Goal: Find specific page/section: Locate a particular part of the current website

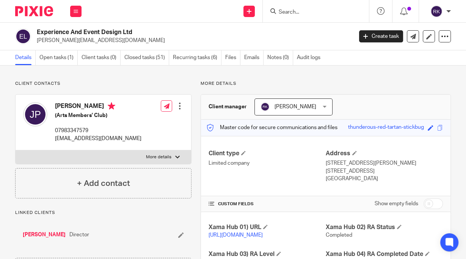
click at [296, 12] on input "Search" at bounding box center [312, 12] width 68 height 7
type input "O"
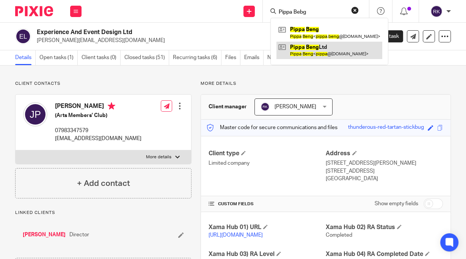
type input "Pippa Bebg"
click at [307, 51] on link at bounding box center [330, 50] width 106 height 17
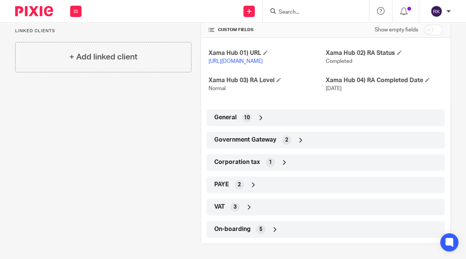
click at [269, 188] on div "PAYE 2" at bounding box center [325, 185] width 227 height 13
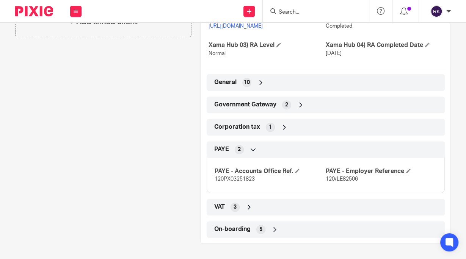
scroll to position [209, 0]
click at [233, 235] on div "On-boarding 5" at bounding box center [325, 229] width 227 height 13
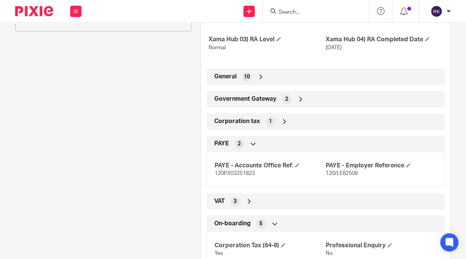
scroll to position [177, 0]
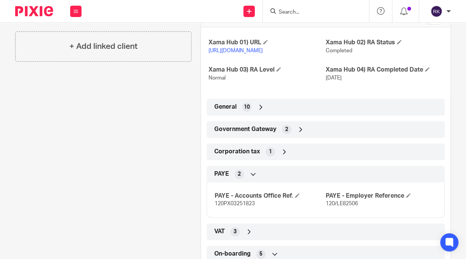
click at [293, 136] on div "Government Gateway 2" at bounding box center [325, 129] width 227 height 13
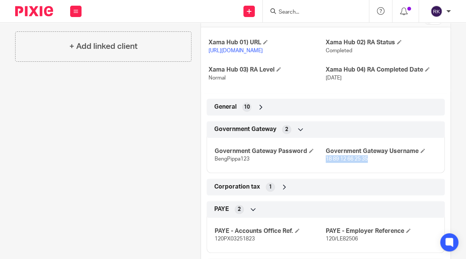
drag, startPoint x: 370, startPoint y: 165, endPoint x: 323, endPoint y: 168, distance: 47.2
click at [326, 163] on p "18 89 12 66 25 35" at bounding box center [381, 160] width 111 height 8
copy span "18 89 12 66 25 35"
drag, startPoint x: 248, startPoint y: 168, endPoint x: 212, endPoint y: 168, distance: 36.8
click at [212, 168] on div "Government Gateway Password BengPippa123 Government Gateway Username 18 89 12 6…" at bounding box center [326, 152] width 238 height 41
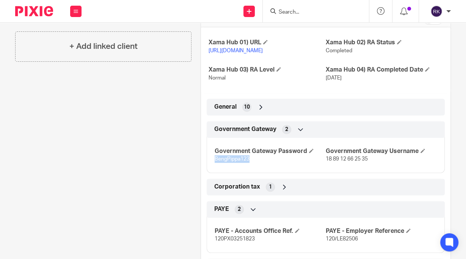
copy span "BengPippa123"
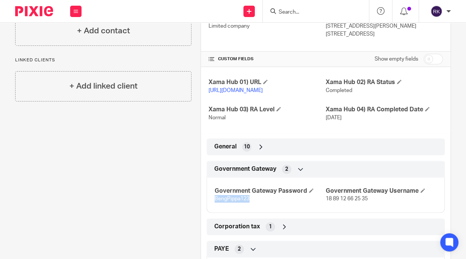
scroll to position [56, 0]
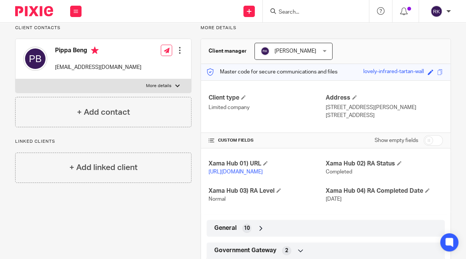
click at [310, 15] on input "Search" at bounding box center [312, 12] width 68 height 7
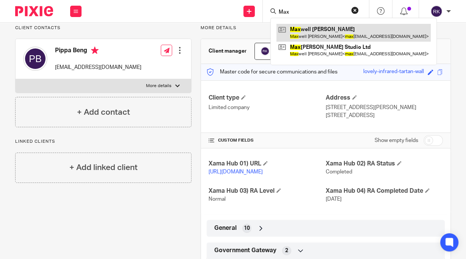
type input "Max"
click at [312, 38] on link at bounding box center [354, 32] width 154 height 17
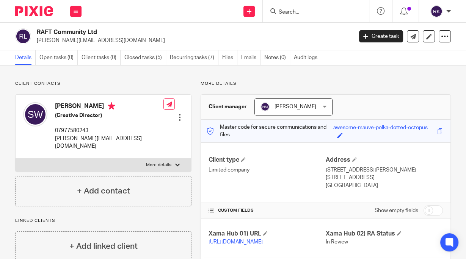
click at [316, 12] on input "Search" at bounding box center [312, 12] width 68 height 7
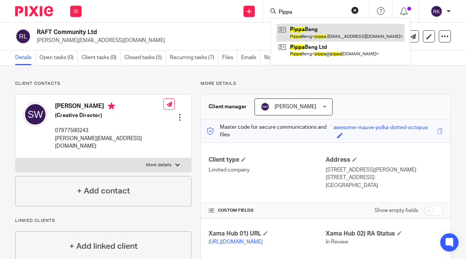
type input "Pippa"
click at [302, 30] on link at bounding box center [341, 32] width 128 height 17
